Goal: Task Accomplishment & Management: Manage account settings

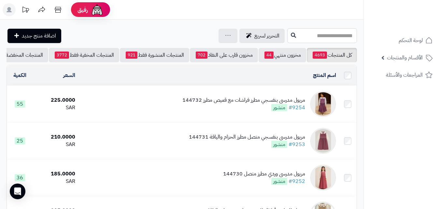
click at [314, 38] on input "text" at bounding box center [322, 35] width 70 height 15
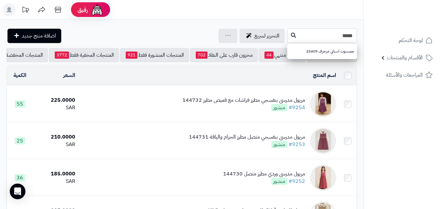
type input "*****"
click at [291, 35] on icon at bounding box center [293, 34] width 5 height 5
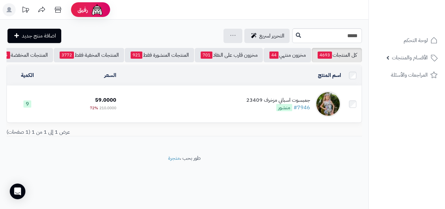
click at [173, 100] on td "جمبسوت اسباني مزخرف 23409 #7946 منشور" at bounding box center [231, 104] width 225 height 36
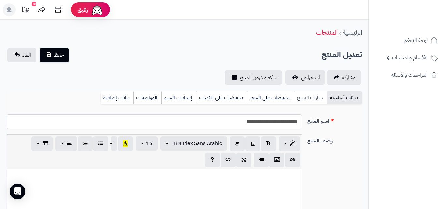
click at [294, 102] on link "خيارات المنتج" at bounding box center [310, 97] width 33 height 13
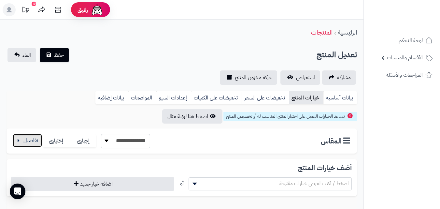
click at [35, 145] on button "button" at bounding box center [27, 140] width 29 height 13
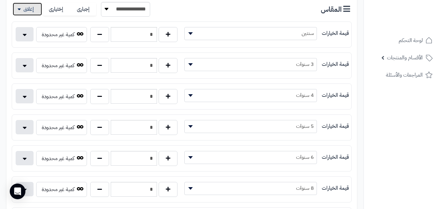
scroll to position [136, 0]
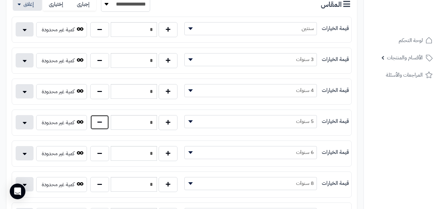
click at [92, 125] on button "button" at bounding box center [99, 122] width 19 height 15
type input "*"
click at [98, 187] on button "button" at bounding box center [99, 184] width 19 height 15
type input "*"
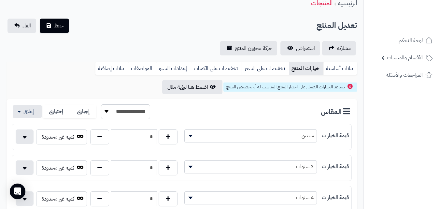
scroll to position [0, 0]
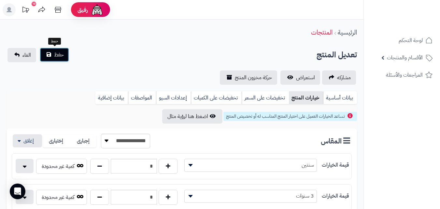
click at [65, 55] on button "حفظ" at bounding box center [54, 55] width 29 height 14
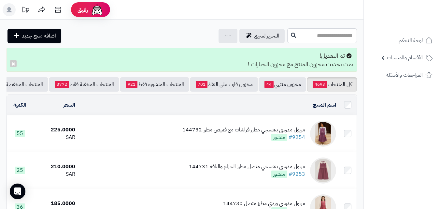
click at [287, 36] on input "text" at bounding box center [322, 35] width 70 height 15
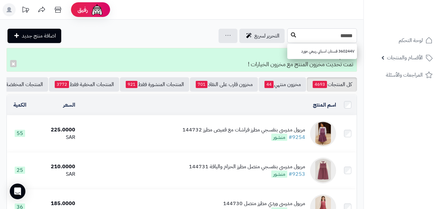
type input "******"
click at [289, 38] on button at bounding box center [294, 35] width 10 height 12
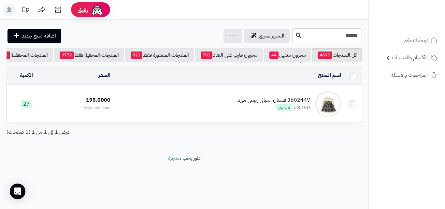
click at [249, 120] on td "360244V فستان اسباني ربيعي مورد #8790 منشور" at bounding box center [228, 104] width 231 height 36
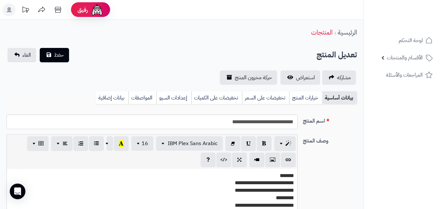
scroll to position [119, 0]
click at [295, 101] on link "خيارات المنتج" at bounding box center [305, 97] width 33 height 13
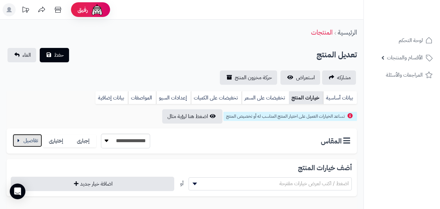
click at [32, 138] on button "button" at bounding box center [27, 140] width 29 height 13
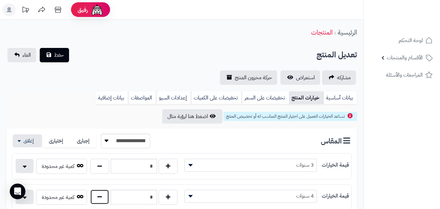
click at [106, 190] on button "button" at bounding box center [99, 196] width 19 height 15
type input "*"
click at [64, 61] on button "حفظ" at bounding box center [54, 55] width 29 height 14
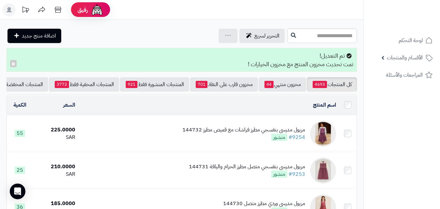
drag, startPoint x: 313, startPoint y: 46, endPoint x: 311, endPoint y: 40, distance: 6.1
click at [311, 40] on input "text" at bounding box center [322, 35] width 70 height 15
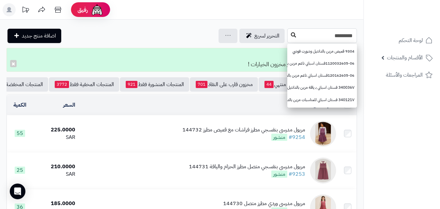
type input "*********"
click at [291, 34] on icon at bounding box center [293, 34] width 5 height 5
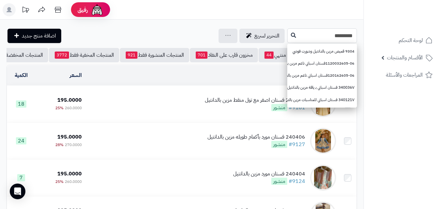
drag, startPoint x: 324, startPoint y: 40, endPoint x: 349, endPoint y: 40, distance: 24.8
click at [349, 40] on input "*********" at bounding box center [322, 35] width 70 height 15
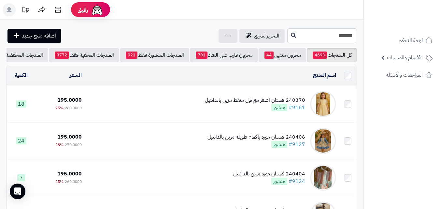
type input "*******"
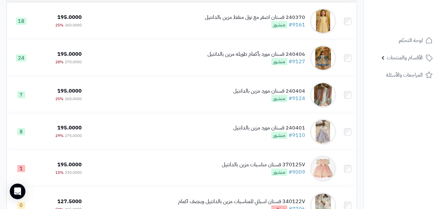
scroll to position [90, 0]
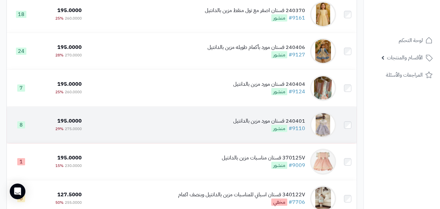
click at [259, 119] on td "240401 فستان مورد مزين بالدانتيل #9110 منشور" at bounding box center [211, 124] width 254 height 36
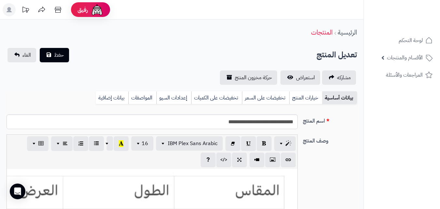
scroll to position [119, 0]
click at [304, 98] on link "خيارات المنتج" at bounding box center [305, 97] width 33 height 13
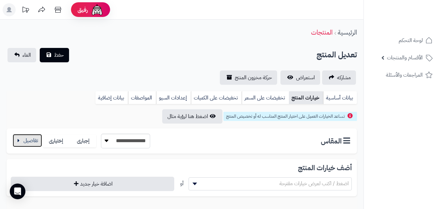
click at [28, 138] on button "button" at bounding box center [27, 140] width 29 height 13
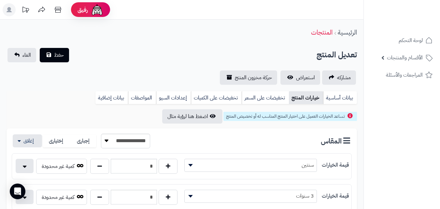
click at [102, 188] on div "**********" at bounding box center [181, 197] width 339 height 20
click at [99, 196] on button "button" at bounding box center [99, 196] width 19 height 15
type input "*"
click at [57, 57] on span "حفظ" at bounding box center [59, 55] width 10 height 8
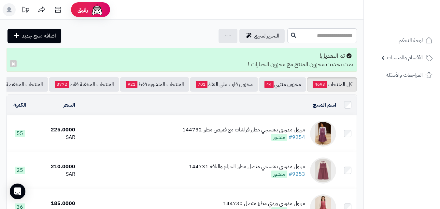
click at [329, 36] on input "text" at bounding box center [322, 35] width 70 height 15
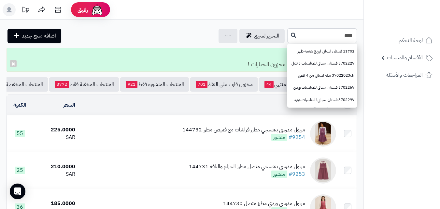
click at [287, 37] on input "****" at bounding box center [322, 35] width 70 height 15
type input "****"
click at [289, 38] on button at bounding box center [294, 35] width 10 height 12
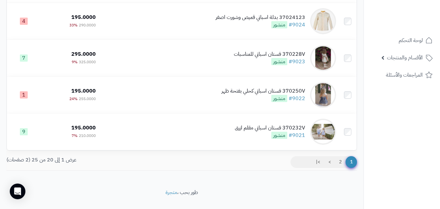
scroll to position [688, 0]
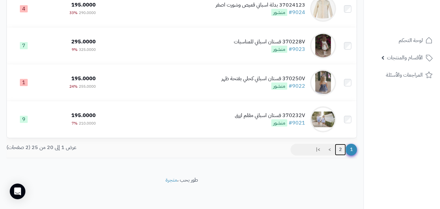
click at [341, 152] on link "2" at bounding box center [340, 150] width 11 height 12
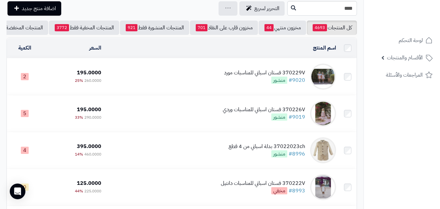
scroll to position [136, 0]
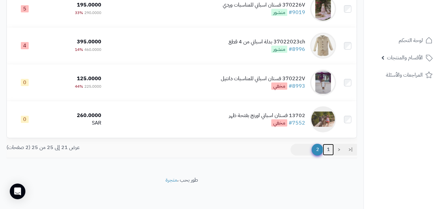
click at [331, 148] on link "1" at bounding box center [328, 150] width 11 height 12
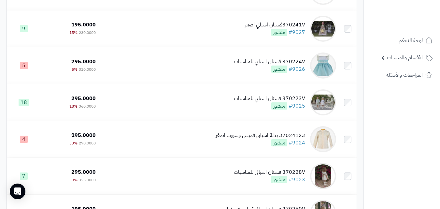
scroll to position [557, 0]
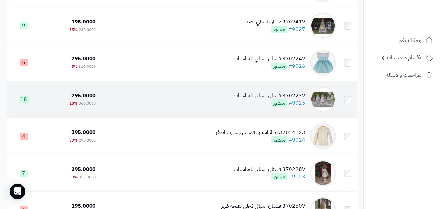
click at [216, 91] on td "370223V فستان اسباني للمناسبات #9025 منشور" at bounding box center [218, 99] width 240 height 36
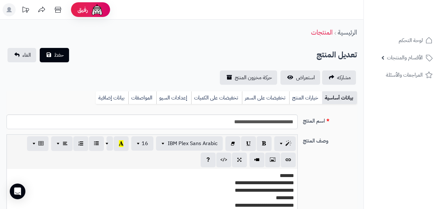
scroll to position [119, 0]
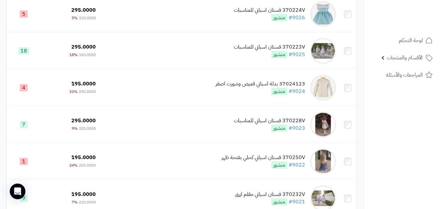
scroll to position [645, 0]
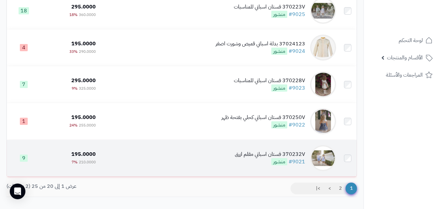
click at [263, 165] on div "370232V فستان اسباني مقلم ازرق #9021 منشور" at bounding box center [270, 157] width 70 height 15
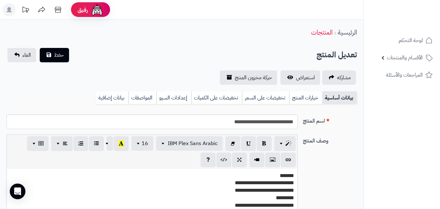
scroll to position [119, 0]
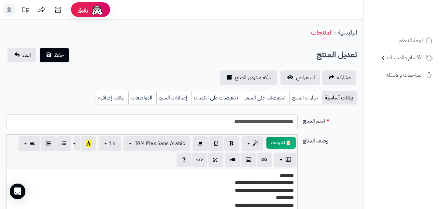
click at [299, 97] on link "خيارات المنتج" at bounding box center [305, 97] width 33 height 13
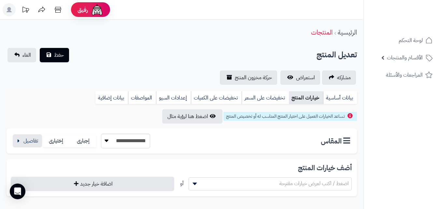
click at [44, 147] on div "إجبارى إختيارى" at bounding box center [72, 140] width 58 height 13
click at [35, 141] on button "button" at bounding box center [27, 140] width 29 height 13
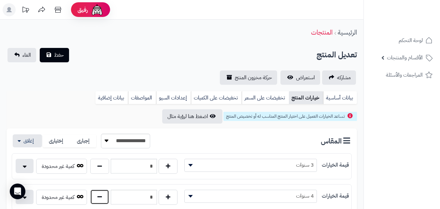
click at [102, 197] on button "button" at bounding box center [99, 196] width 19 height 15
type input "*"
click at [58, 51] on span "حفظ" at bounding box center [59, 55] width 10 height 8
